Goal: Information Seeking & Learning: Learn about a topic

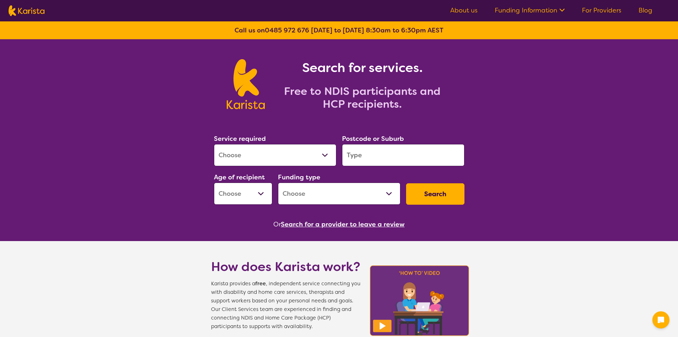
click at [564, 11] on icon at bounding box center [561, 9] width 7 height 7
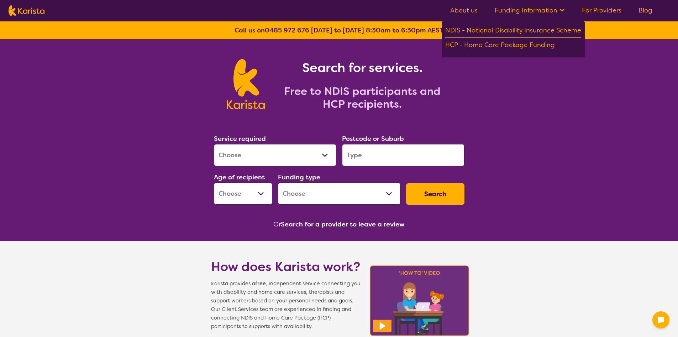
click at [565, 11] on icon at bounding box center [561, 9] width 7 height 7
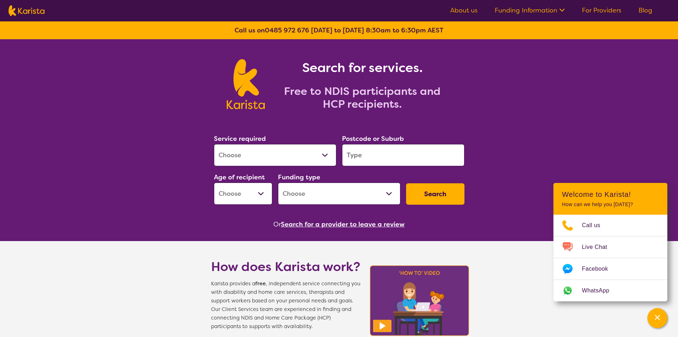
click at [463, 9] on link "About us" at bounding box center [464, 10] width 27 height 9
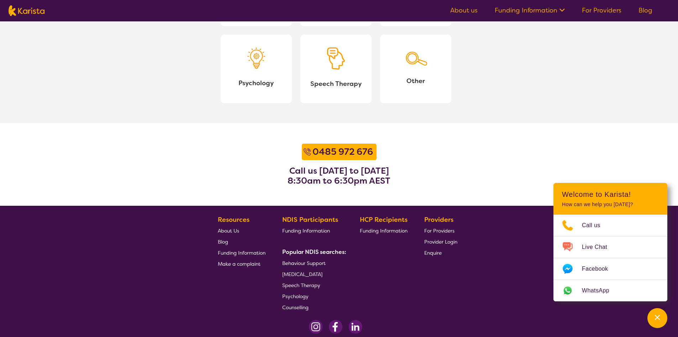
scroll to position [858, 0]
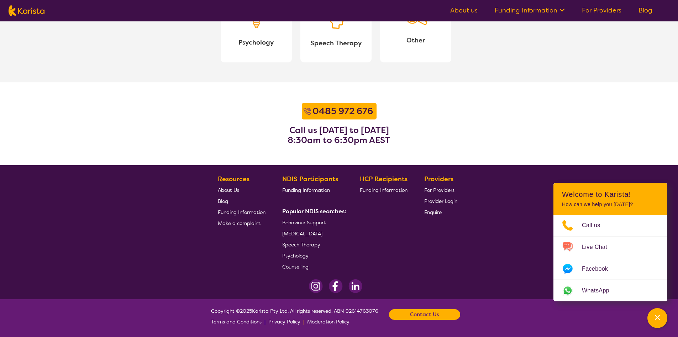
click at [354, 287] on img at bounding box center [356, 286] width 14 height 14
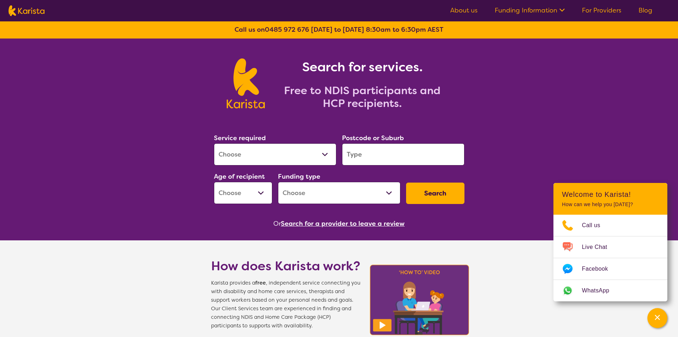
scroll to position [0, 0]
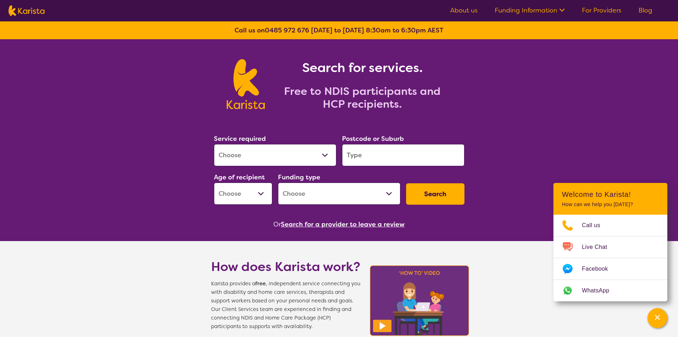
click at [464, 13] on link "About us" at bounding box center [464, 10] width 27 height 9
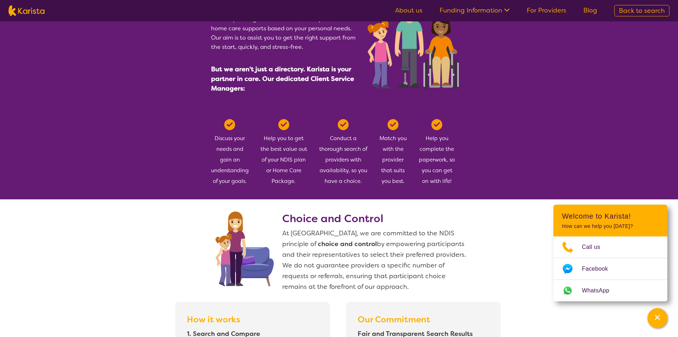
scroll to position [392, 0]
